Goal: Information Seeking & Learning: Find specific fact

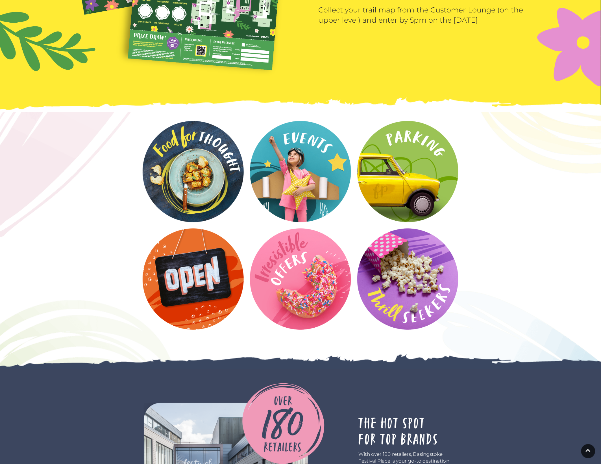
scroll to position [1131, 0]
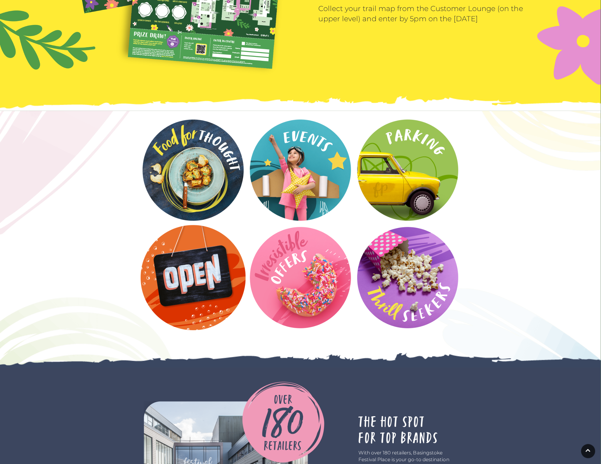
click at [192, 265] on video at bounding box center [193, 277] width 105 height 105
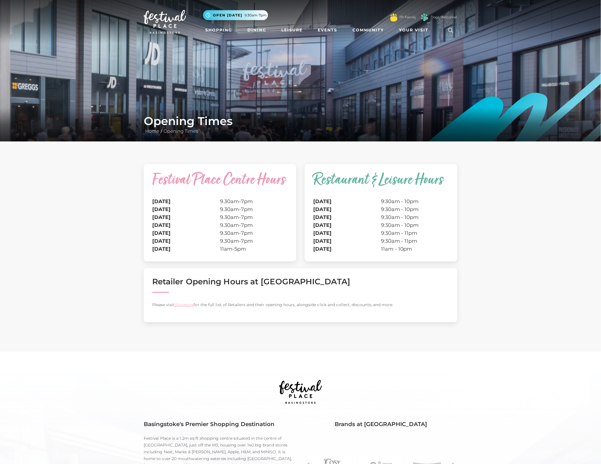
click at [450, 30] on icon at bounding box center [451, 30] width 8 height 8
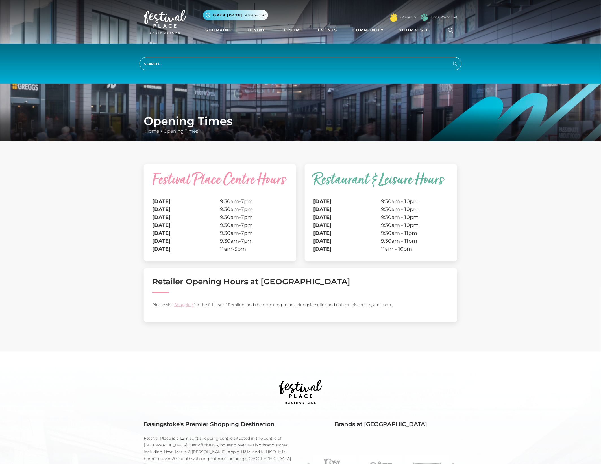
click at [170, 64] on input "search" at bounding box center [301, 63] width 322 height 13
type input "bank holiday"
click at [452, 60] on button "Search" at bounding box center [455, 63] width 7 height 7
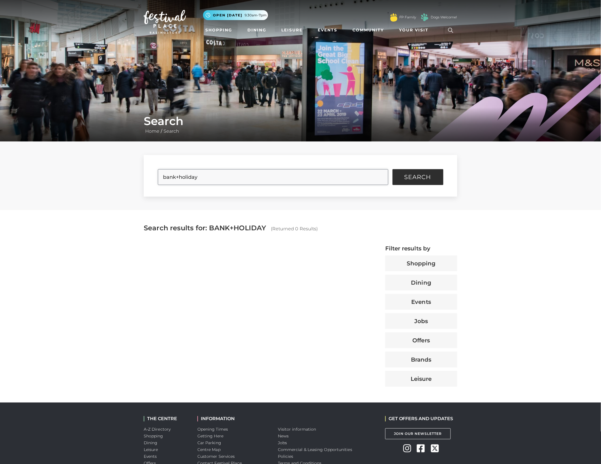
click at [206, 178] on input "bank+holiday" at bounding box center [273, 177] width 231 height 16
type input "b"
click at [407, 28] on span "Your Visit" at bounding box center [413, 30] width 29 height 6
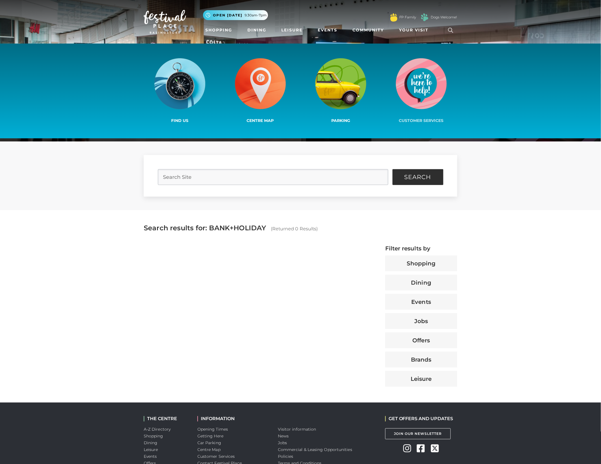
click at [428, 80] on img at bounding box center [421, 83] width 51 height 51
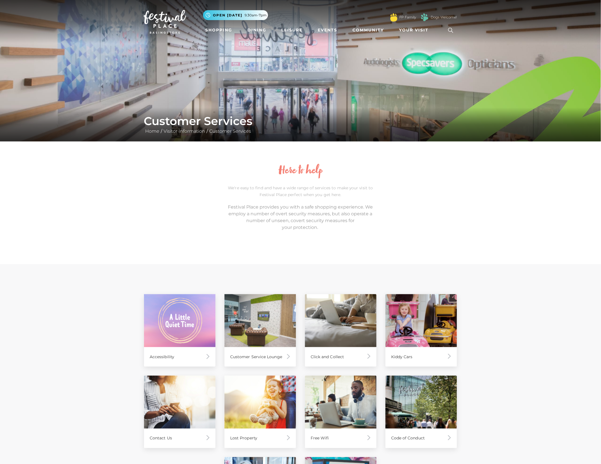
click at [156, 25] on img at bounding box center [165, 22] width 42 height 24
